Goal: Find specific page/section: Find specific page/section

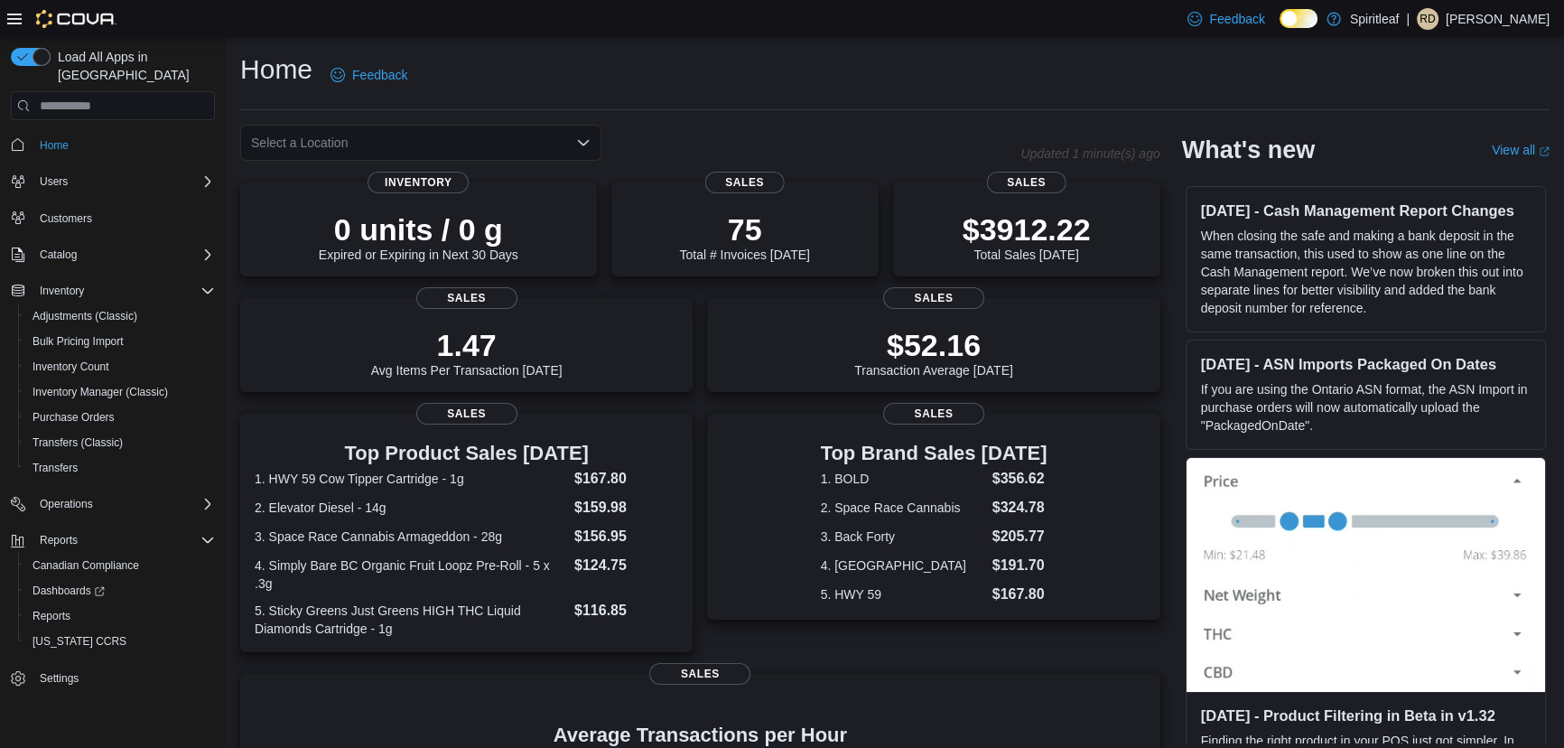
click at [447, 126] on div "Select a Location" at bounding box center [420, 143] width 361 height 36
type input "***"
click at [359, 185] on button "401 - St. Vital ([GEOGRAPHIC_DATA])" at bounding box center [420, 174] width 361 height 26
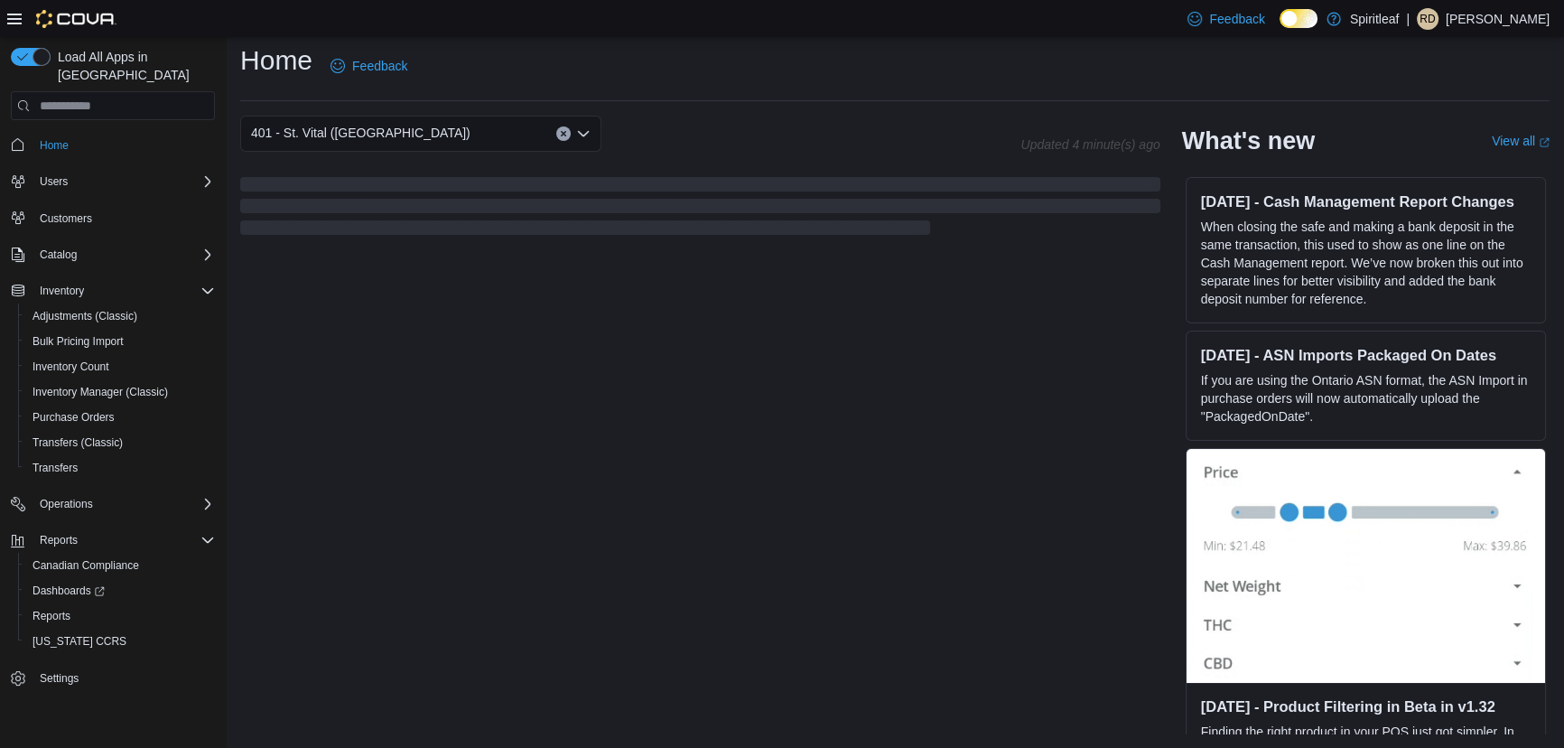
scroll to position [340, 0]
